Goal: Book appointment/travel/reservation

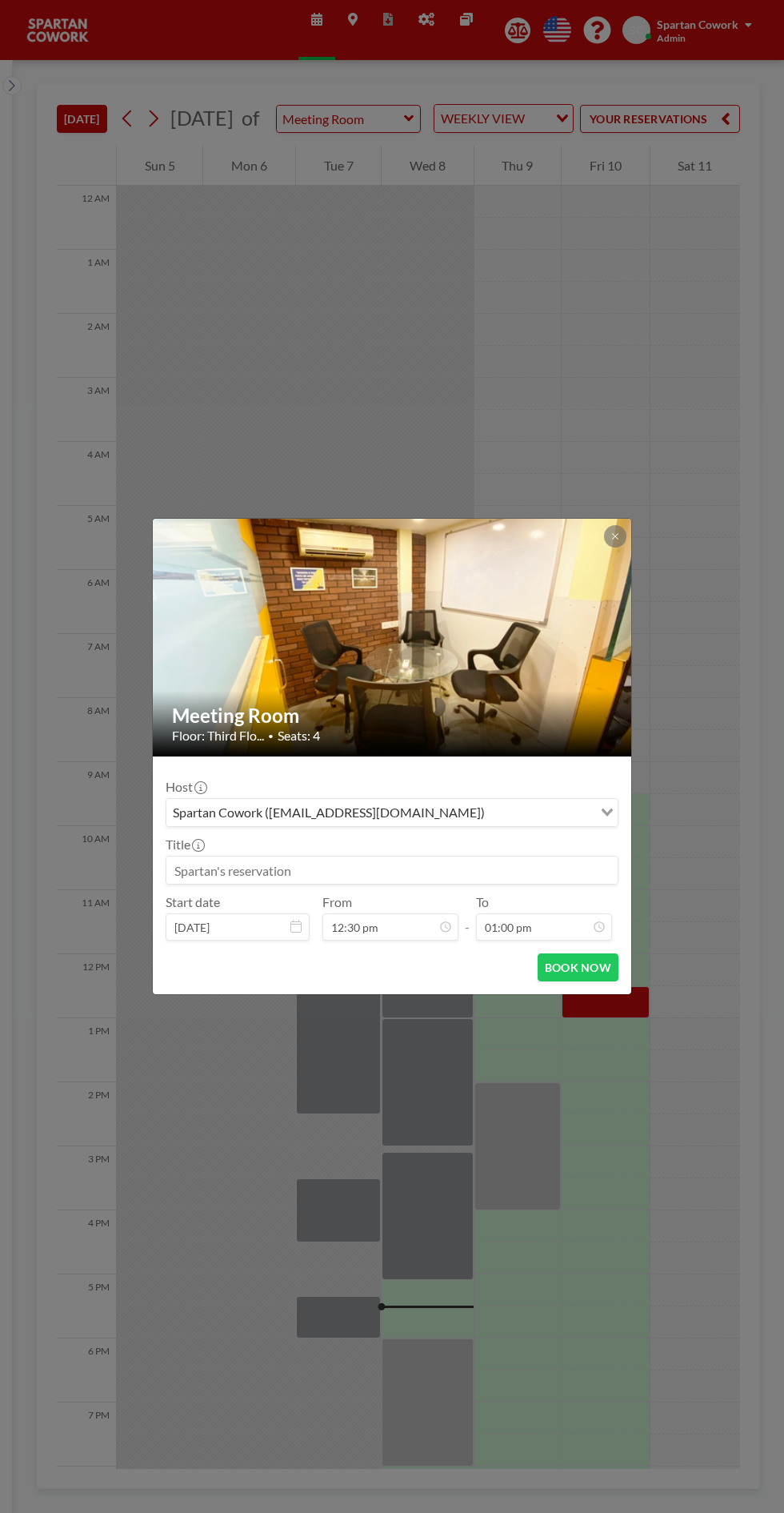
click at [242, 876] on input at bounding box center [392, 870] width 451 height 27
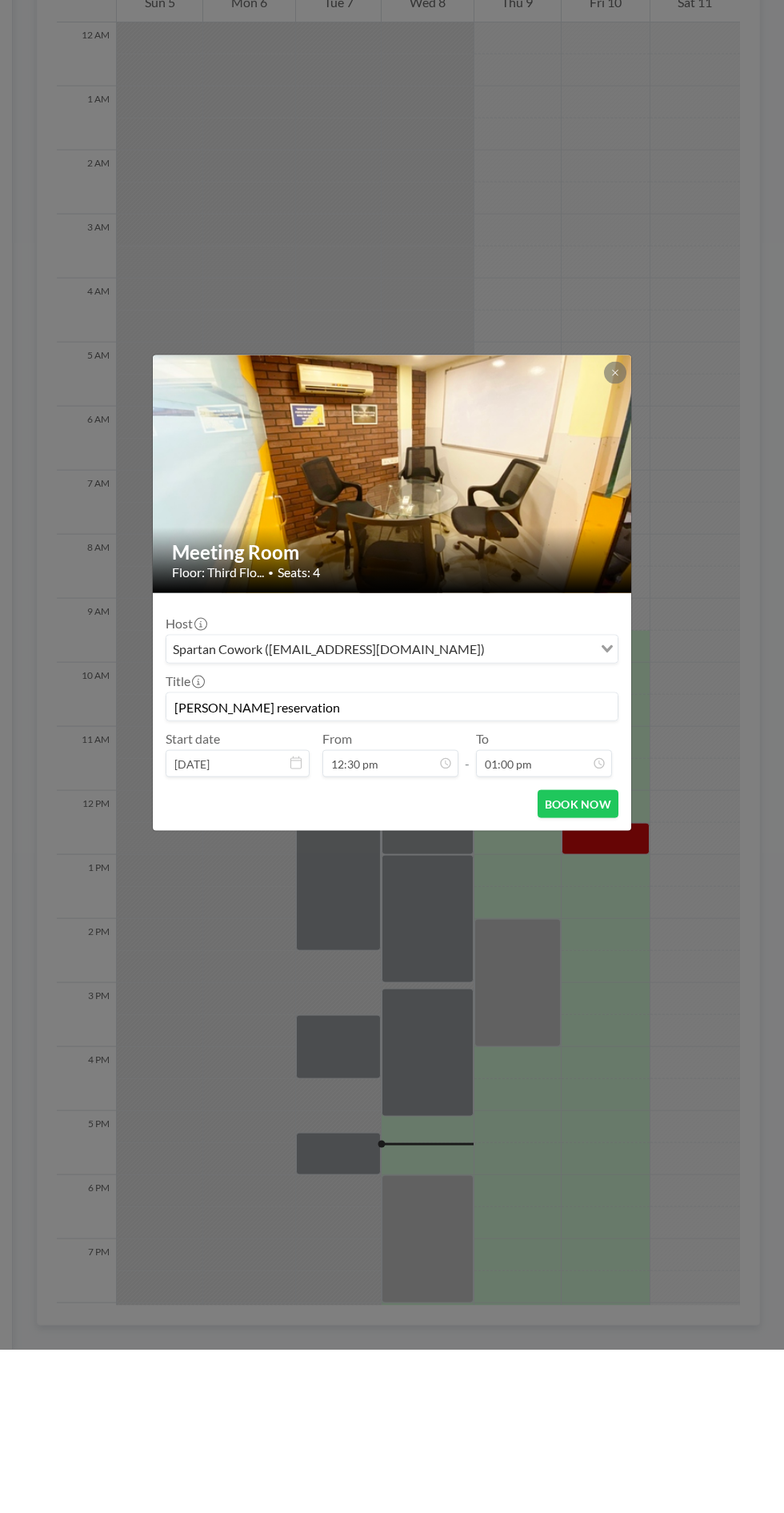
type input "[PERSON_NAME] reservation"
click at [427, 925] on input "12:30 pm" at bounding box center [391, 927] width 136 height 27
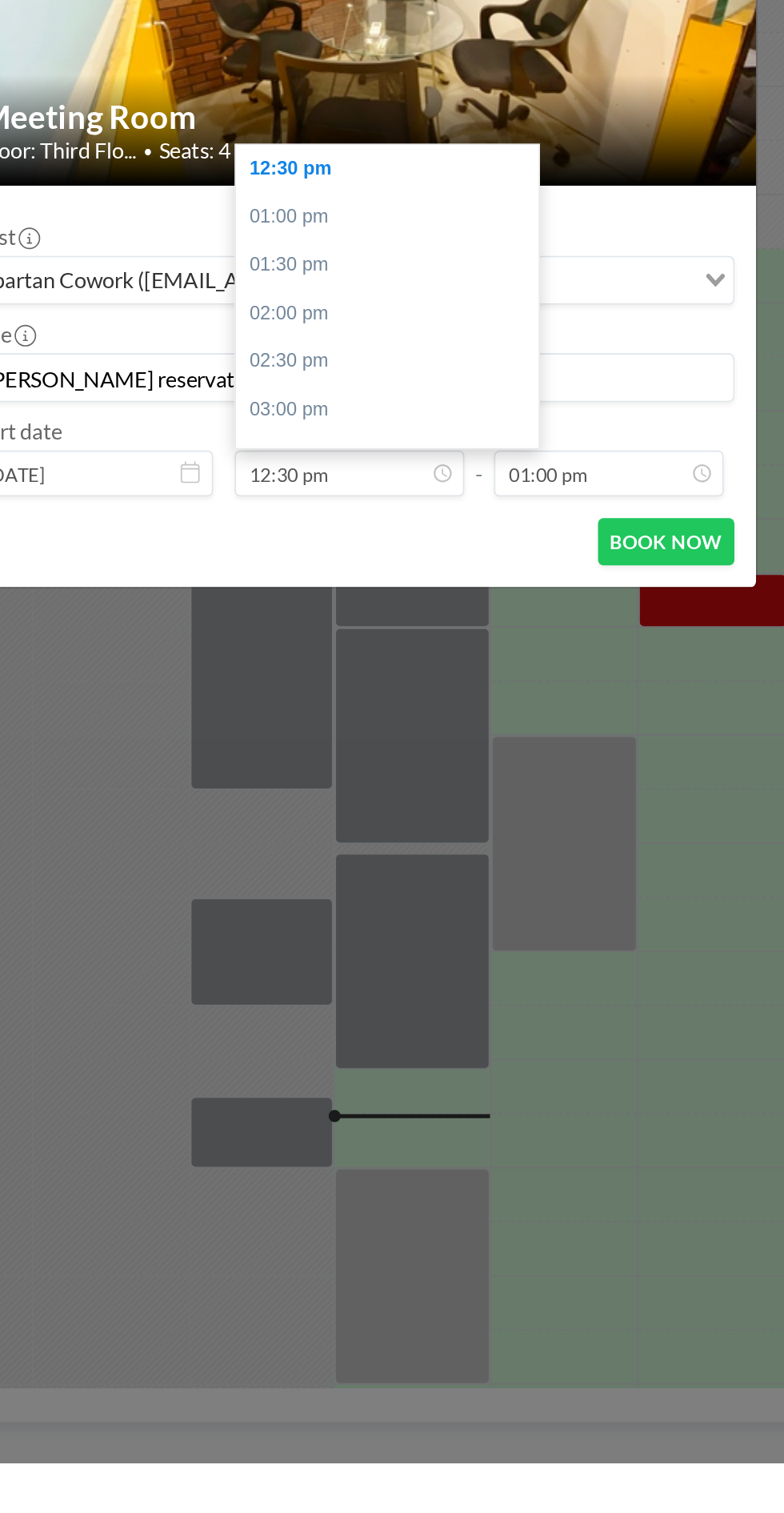
click at [367, 807] on div "01:30 pm" at bounding box center [412, 803] width 179 height 29
type input "01:30 pm"
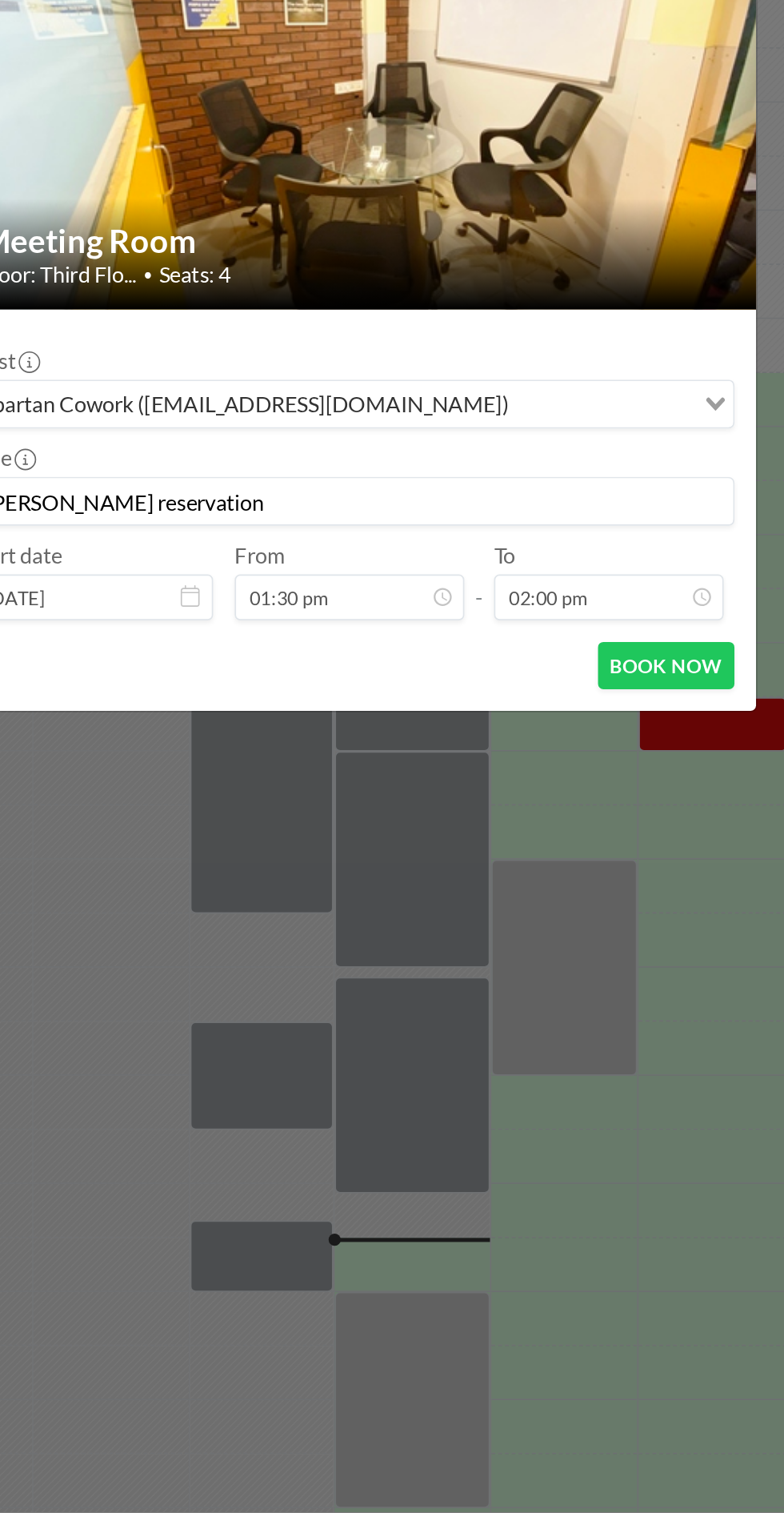
click at [525, 930] on input "02:00 pm" at bounding box center [544, 927] width 136 height 27
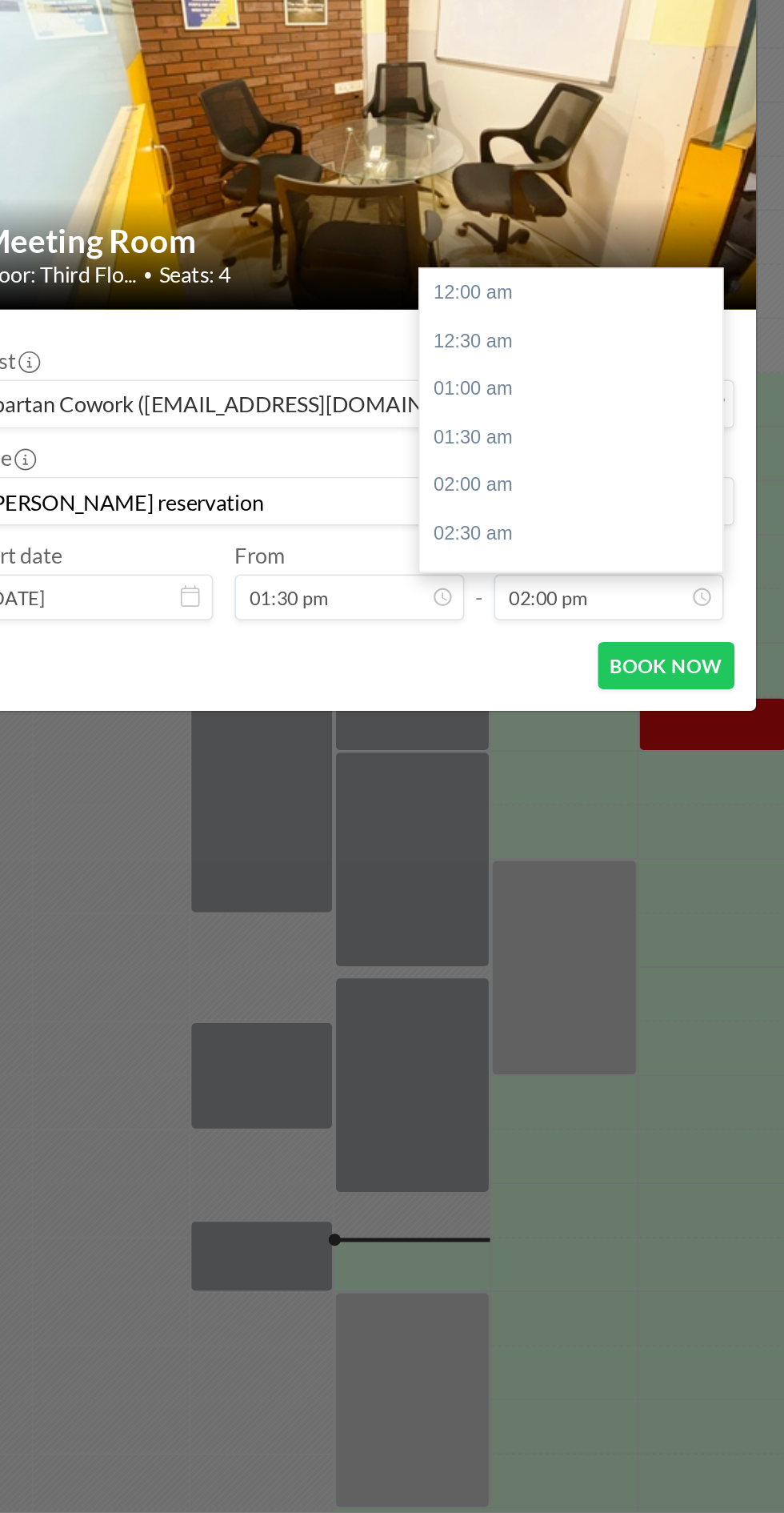
scroll to position [798, 0]
click at [489, 837] on div "03:30 pm" at bounding box center [521, 832] width 179 height 29
type input "03:30 pm"
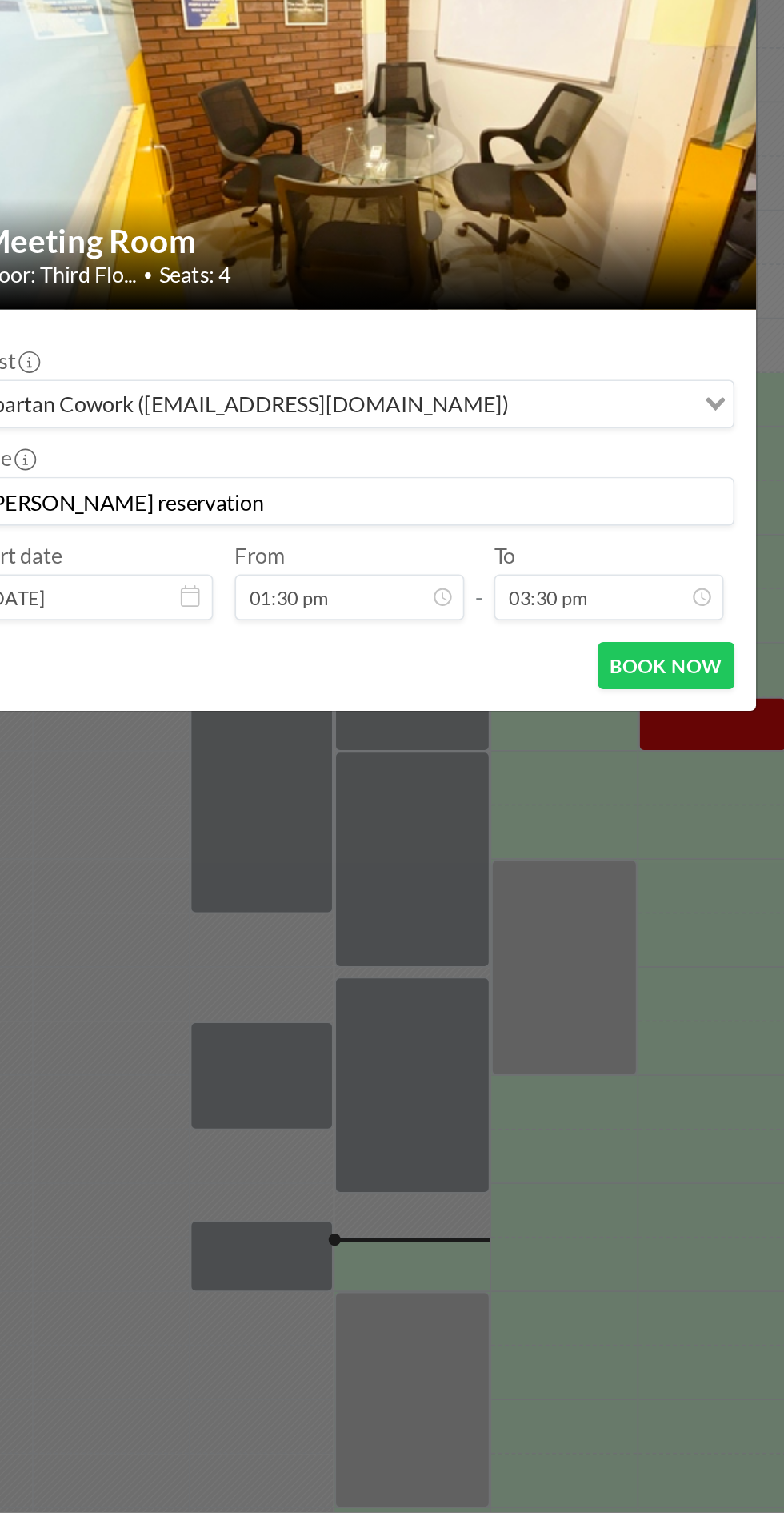
click at [580, 969] on button "BOOK NOW" at bounding box center [578, 967] width 81 height 28
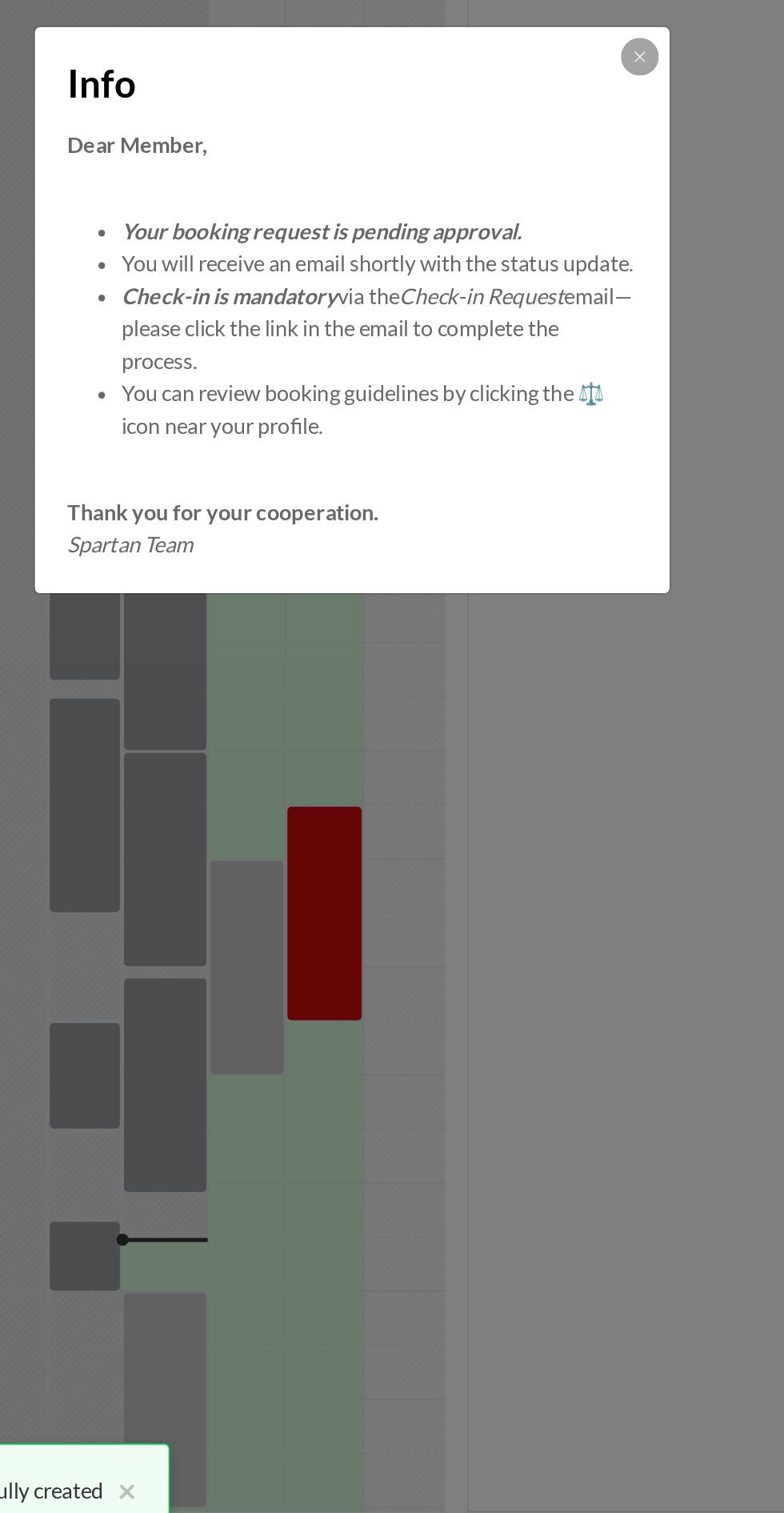
click at [573, 597] on button at bounding box center [563, 607] width 22 height 22
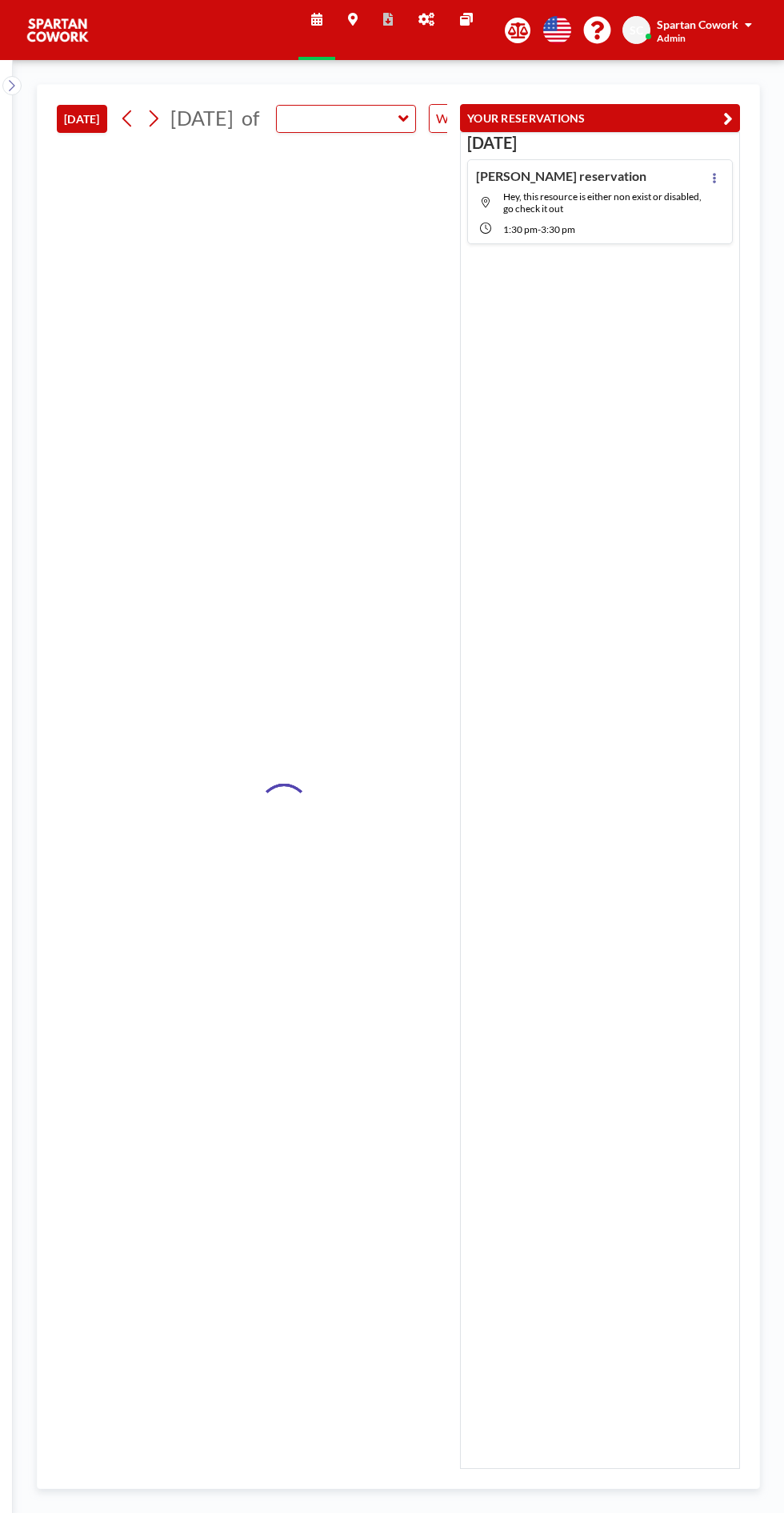
type input "Meeting Room"
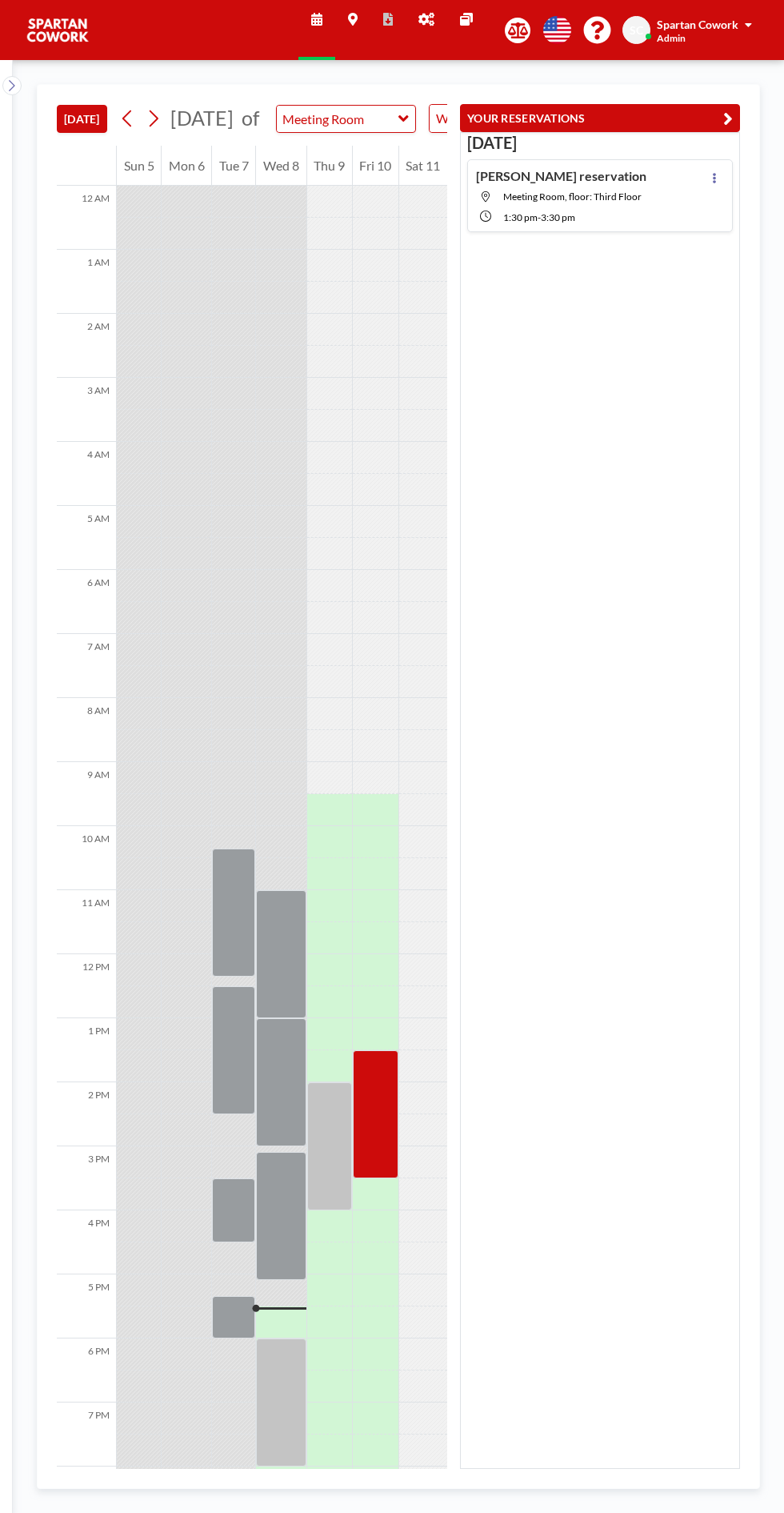
click at [370, 1140] on div at bounding box center [376, 1114] width 46 height 128
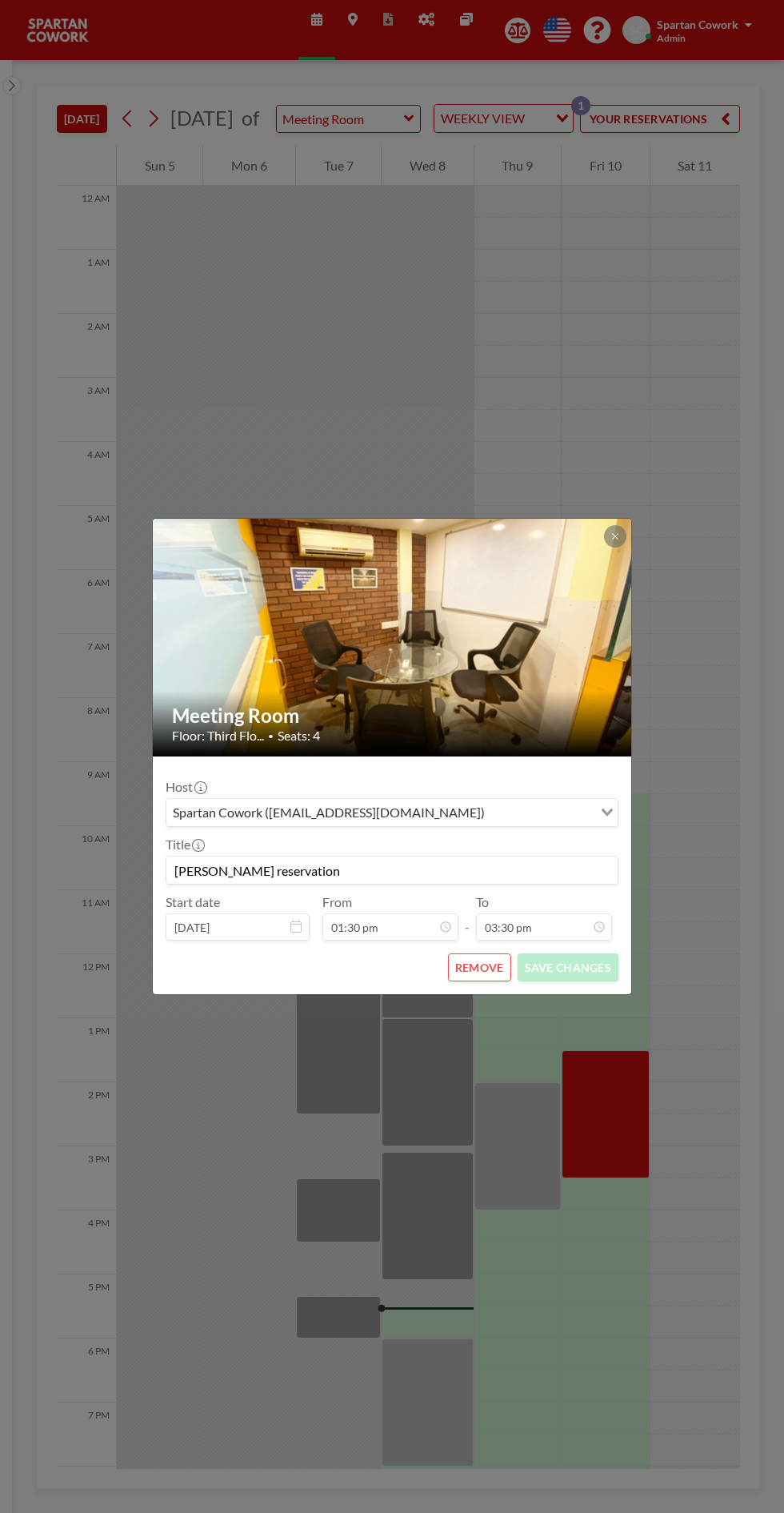
click at [615, 536] on icon at bounding box center [615, 535] width 6 height 6
